Goal: Check status: Check status

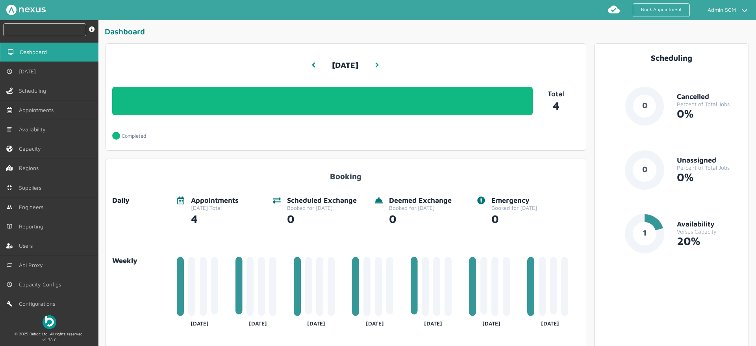
click at [37, 28] on input "text" at bounding box center [44, 29] width 83 height 13
paste input "RUE/114924"
type input "RUE/114924"
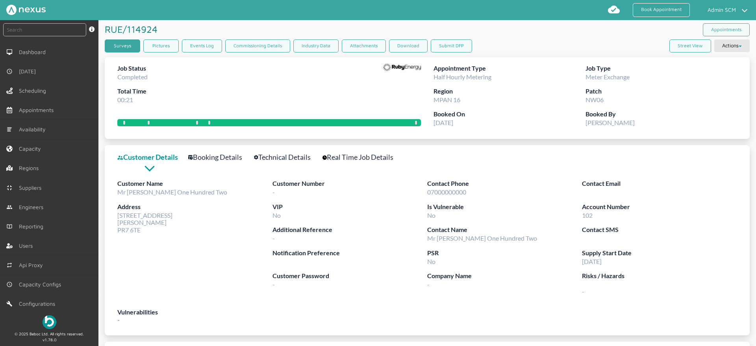
click at [118, 44] on link "Surveys" at bounding box center [122, 45] width 35 height 13
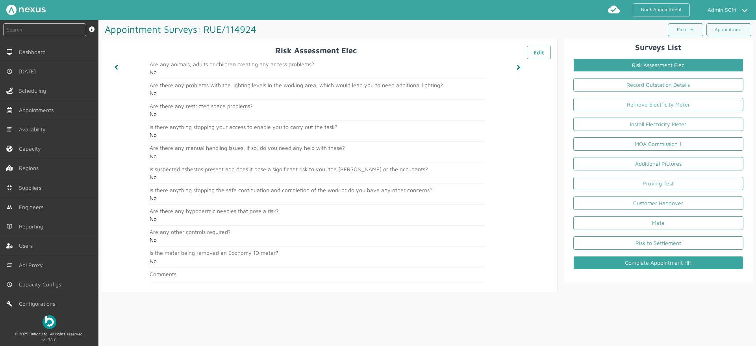
click at [656, 265] on link "Complete Appointment HH" at bounding box center [659, 262] width 170 height 13
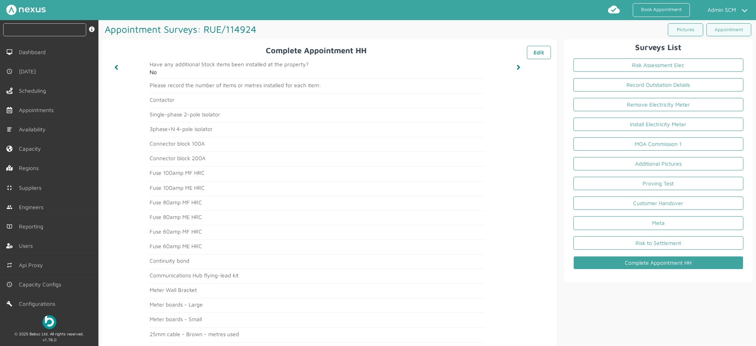
click at [51, 26] on input "text" at bounding box center [44, 29] width 83 height 13
paste input "RUE/114919"
type input "RUE/114919"
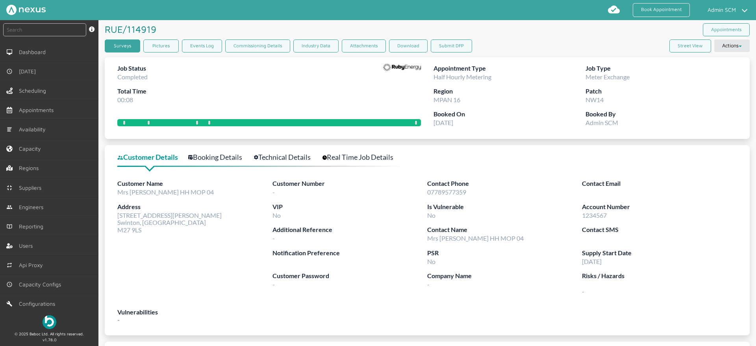
click at [116, 46] on link "Surveys" at bounding box center [122, 45] width 35 height 13
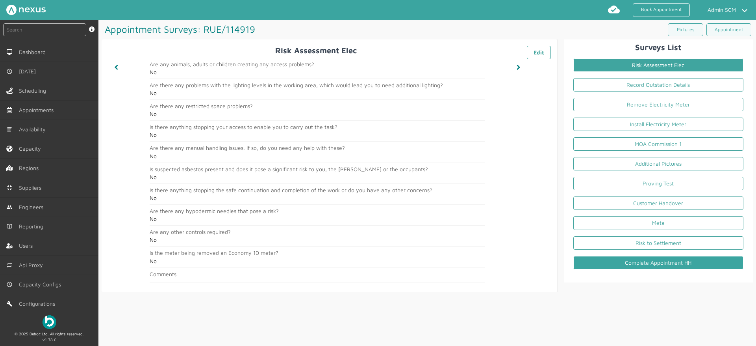
click at [662, 261] on link "Complete Appointment HH" at bounding box center [659, 262] width 170 height 13
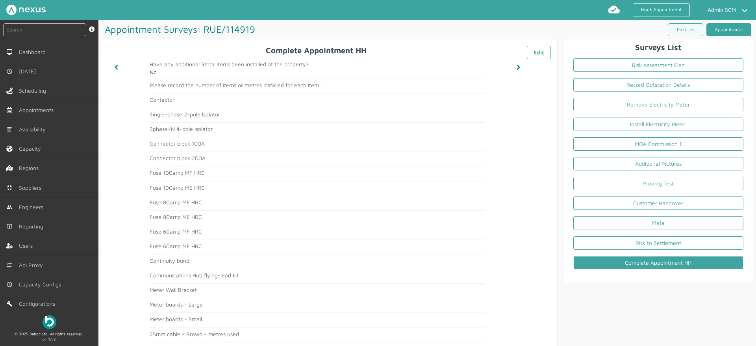
click at [729, 28] on link "Appointment" at bounding box center [729, 29] width 45 height 13
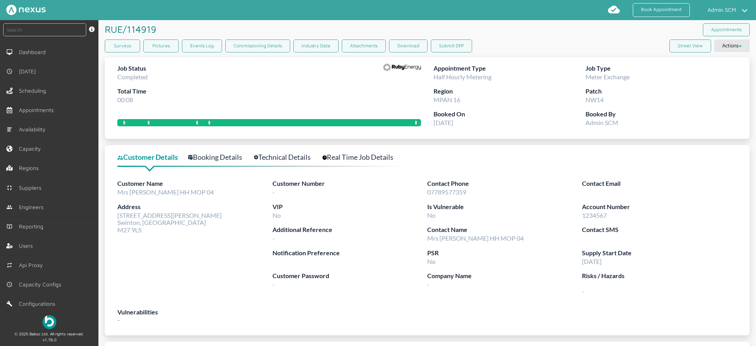
scroll to position [85, 0]
